Goal: Navigation & Orientation: Find specific page/section

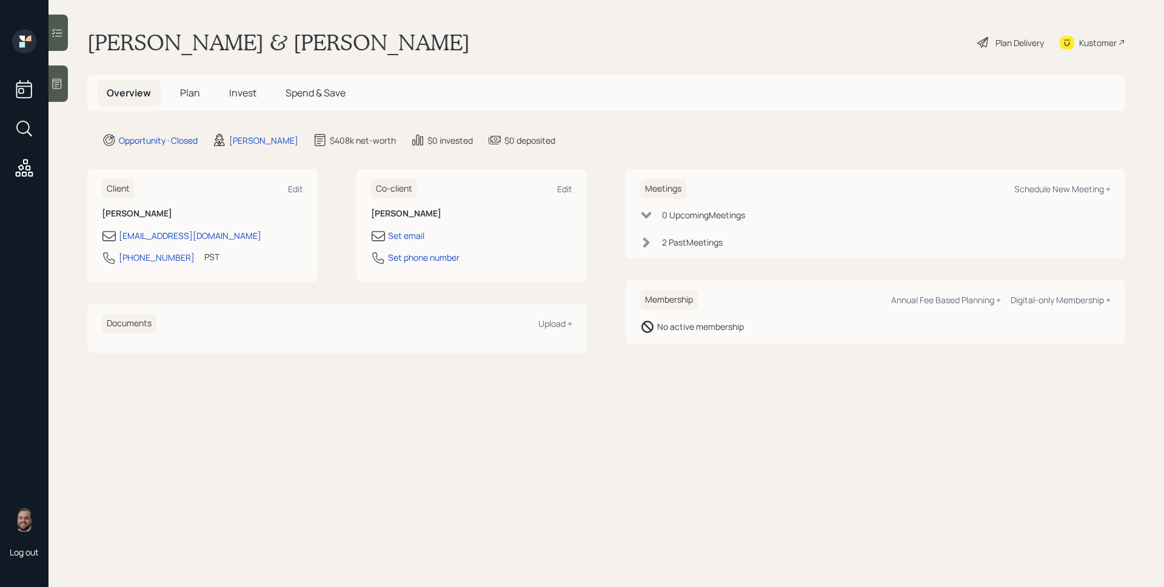
click at [190, 93] on span "Plan" at bounding box center [190, 92] width 20 height 13
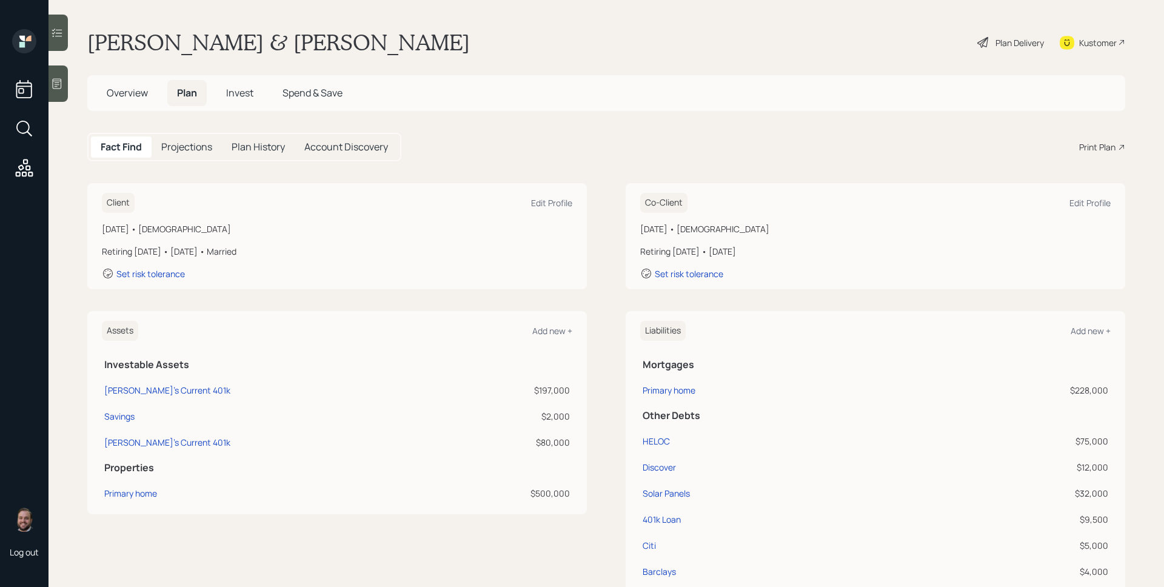
click at [249, 90] on span "Invest" at bounding box center [239, 92] width 27 height 13
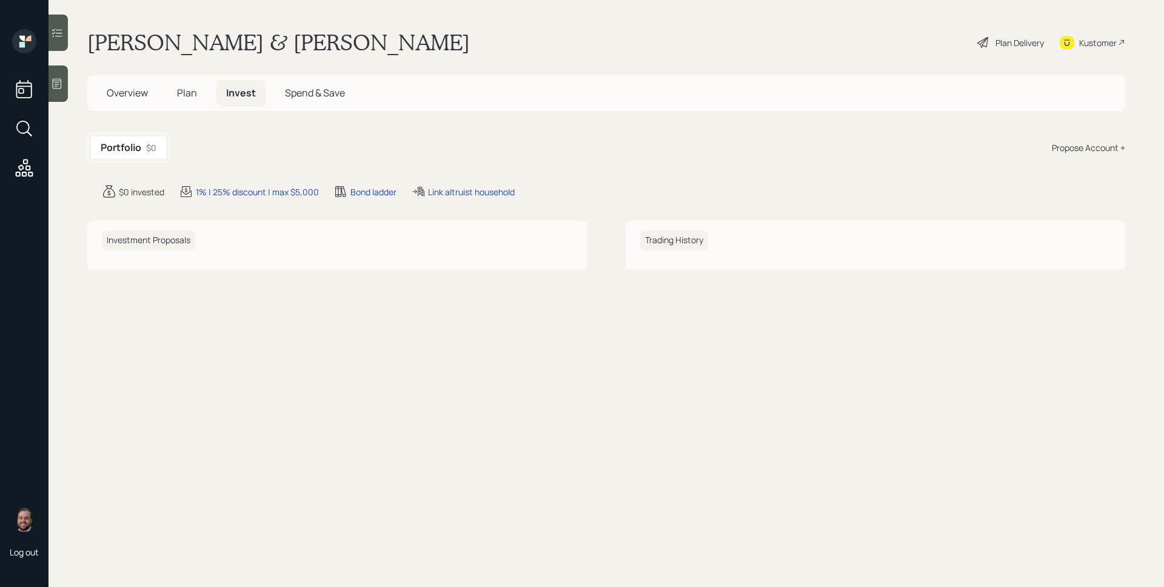
click at [212, 84] on div "Overview Plan Invest Spend & Save" at bounding box center [226, 93] width 258 height 26
click at [196, 88] on h5 "Plan" at bounding box center [186, 93] width 39 height 26
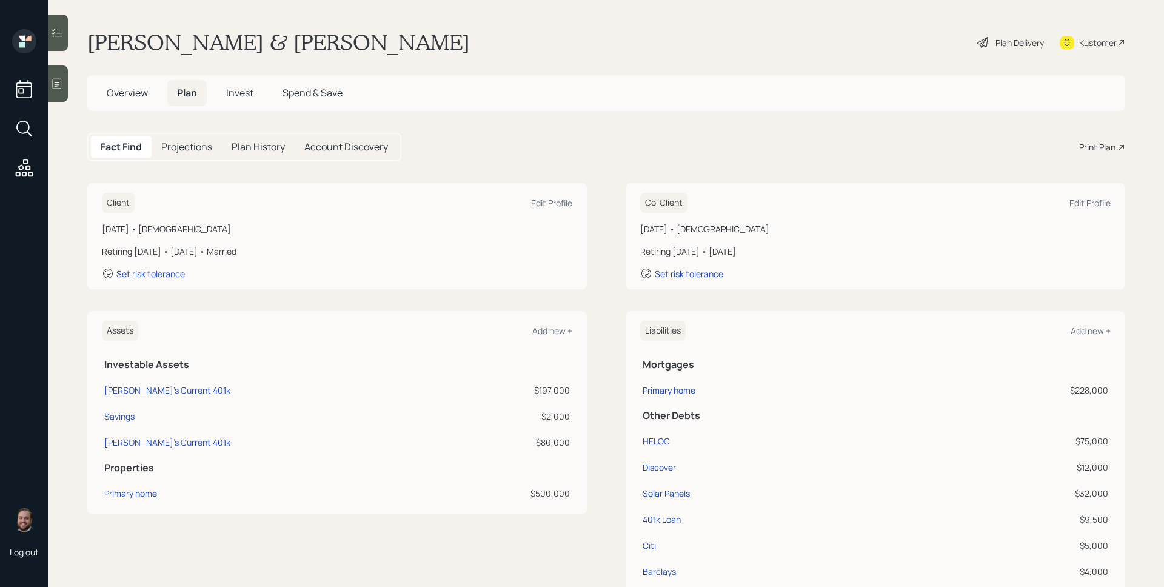
click at [111, 95] on span "Overview" at bounding box center [127, 92] width 41 height 13
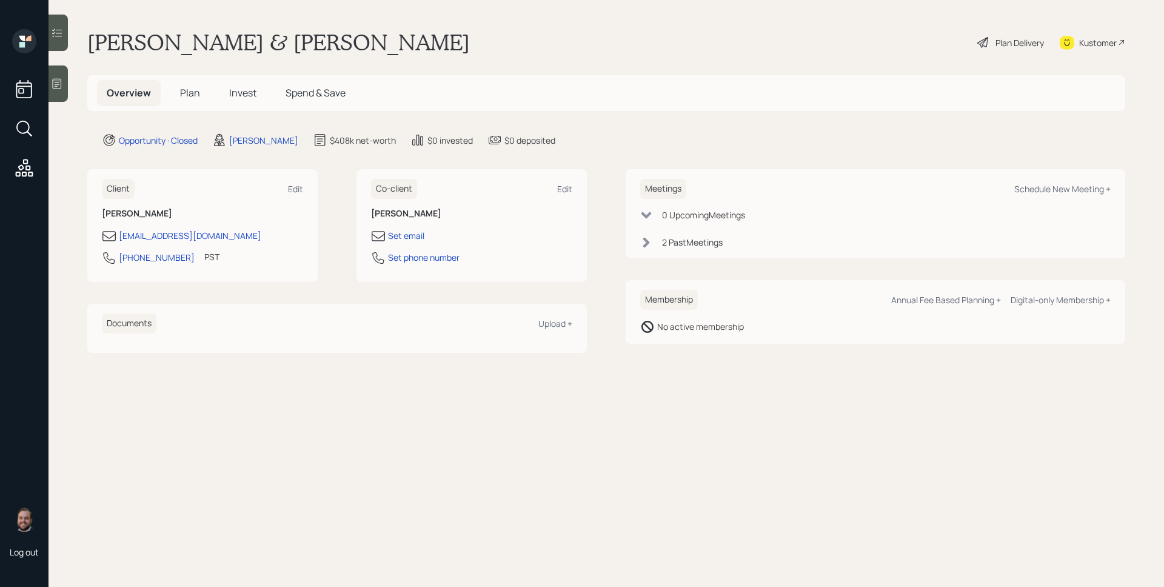
click at [180, 93] on span "Plan" at bounding box center [190, 92] width 20 height 13
